Goal: Information Seeking & Learning: Learn about a topic

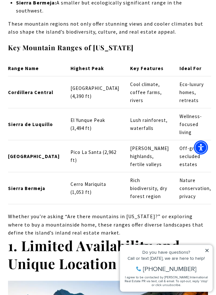
scroll to position [781, 0]
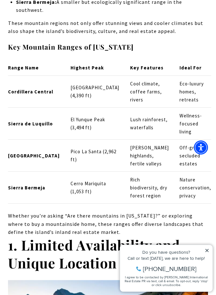
click at [124, 108] on td "Lush rainforest, waterfalls" at bounding box center [148, 124] width 49 height 32
click at [92, 108] on td "El Yunque Peak (3,494 ft)" at bounding box center [94, 124] width 59 height 32
click at [20, 121] on strong "Sierra de Luquillo" at bounding box center [30, 124] width 45 height 6
click at [153, 108] on td "Lush rainforest, waterfalls" at bounding box center [148, 124] width 49 height 32
click at [205, 108] on td "Wellness-focused living" at bounding box center [192, 124] width 37 height 32
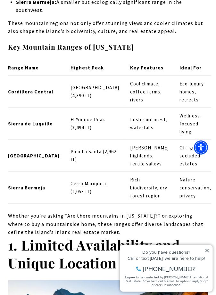
click at [124, 108] on td "Lush rainforest, waterfalls" at bounding box center [148, 124] width 49 height 32
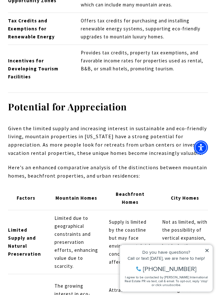
scroll to position [3685, 0]
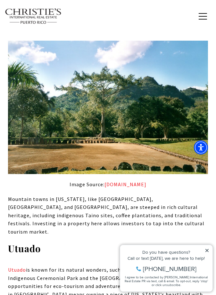
scroll to position [1837, 0]
